Goal: Task Accomplishment & Management: Use online tool/utility

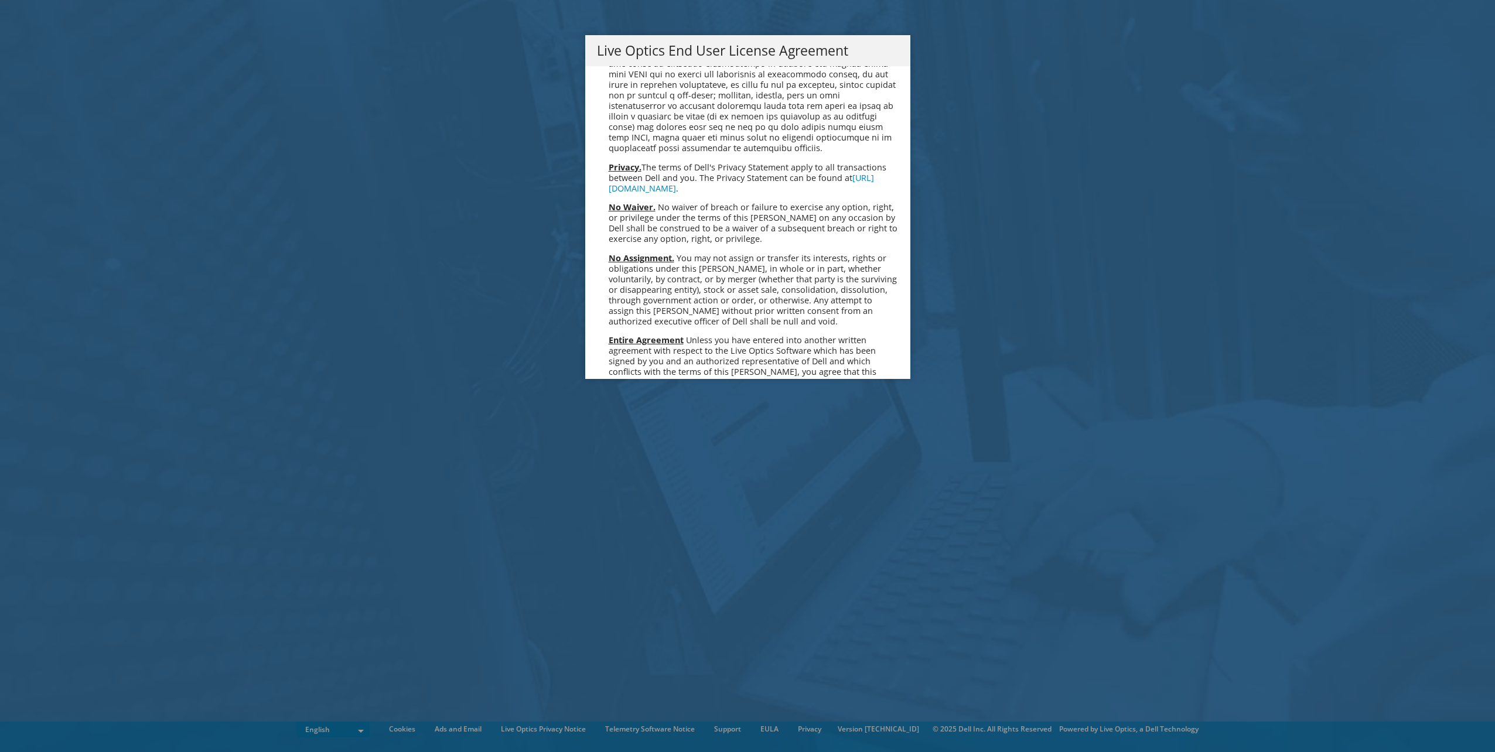
scroll to position [4430, 0]
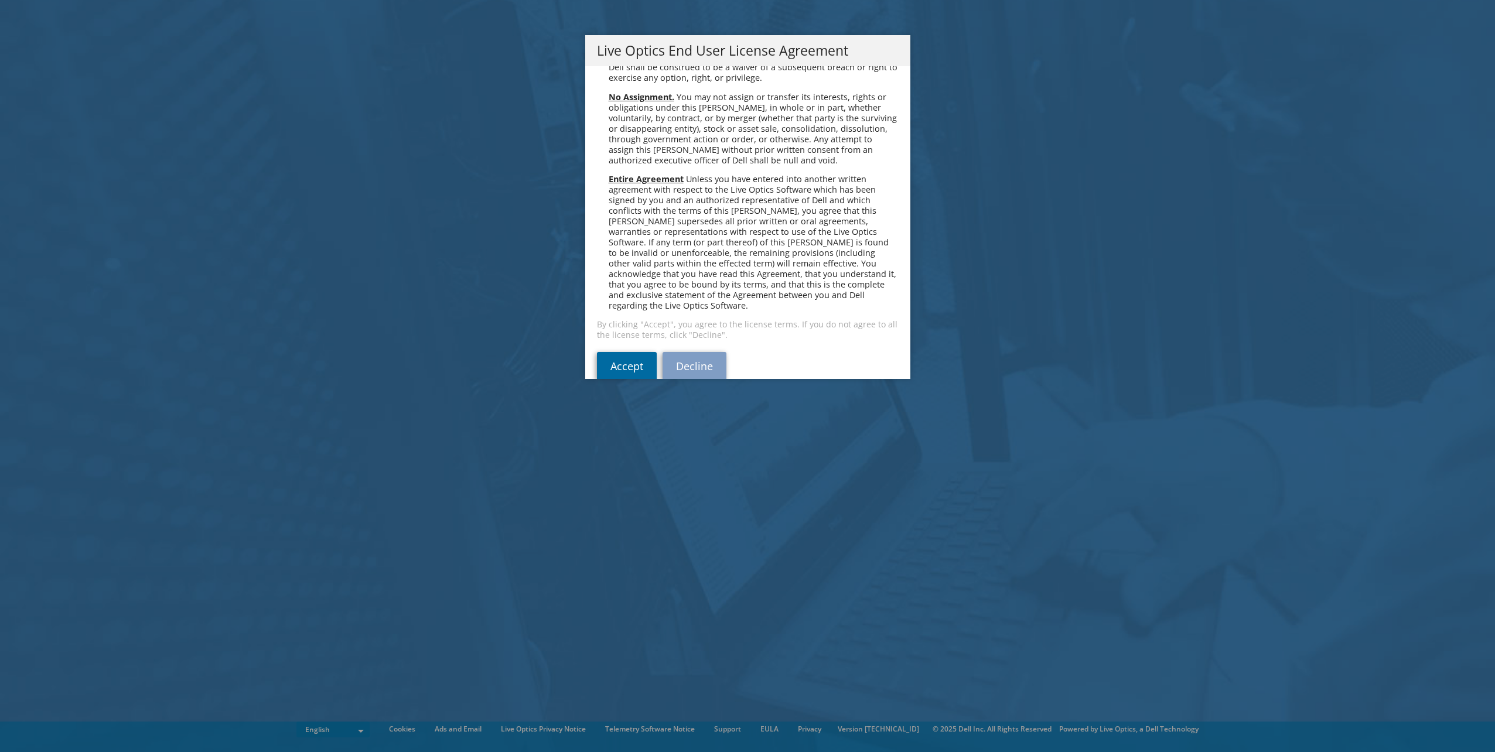
click at [612, 352] on link "Accept" at bounding box center [627, 366] width 60 height 28
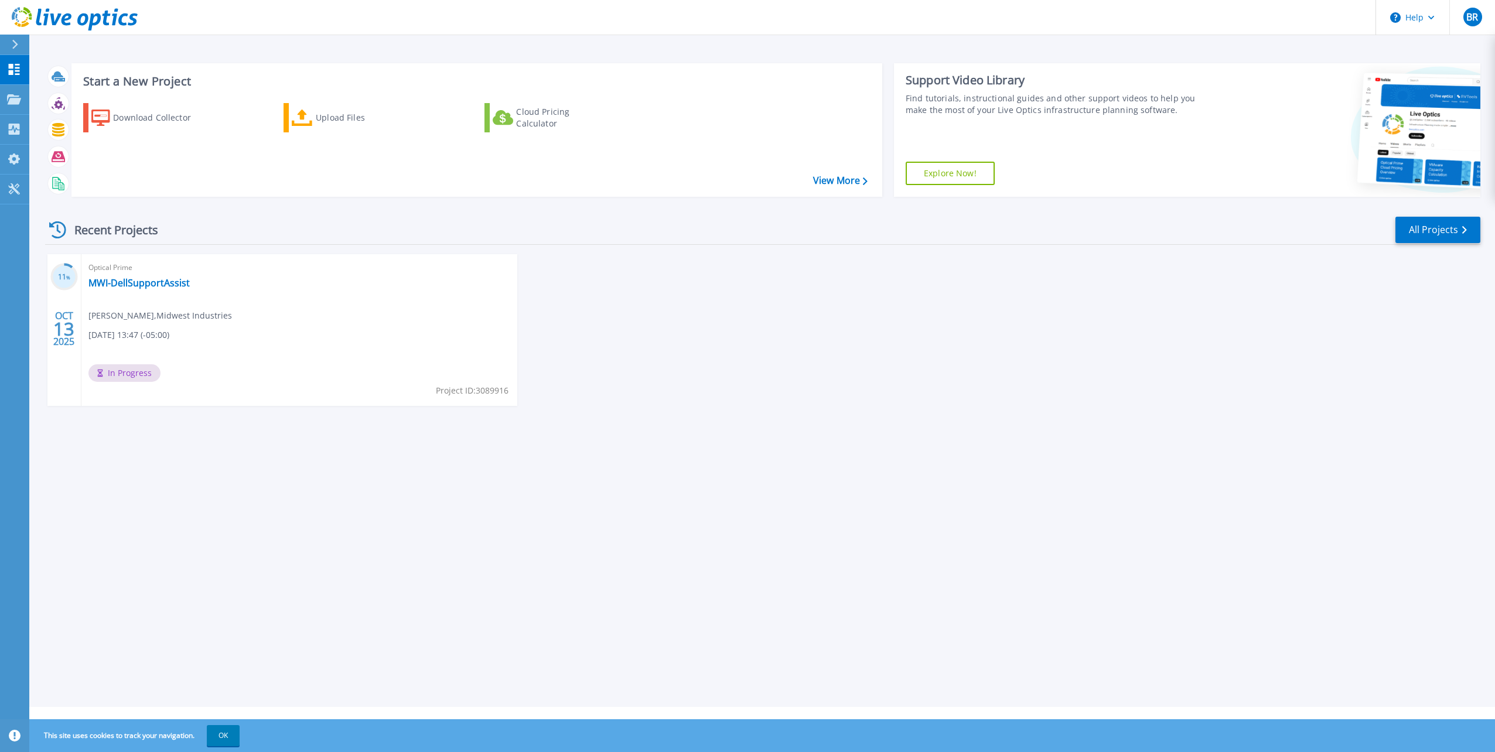
click at [111, 374] on span "In Progress" at bounding box center [124, 373] width 72 height 18
click at [641, 343] on div "11 % [DATE] Optical Prime MWI-DellSupportAssist [PERSON_NAME] , Midwest Industr…" at bounding box center [758, 341] width 1445 height 175
